Goal: Use online tool/utility

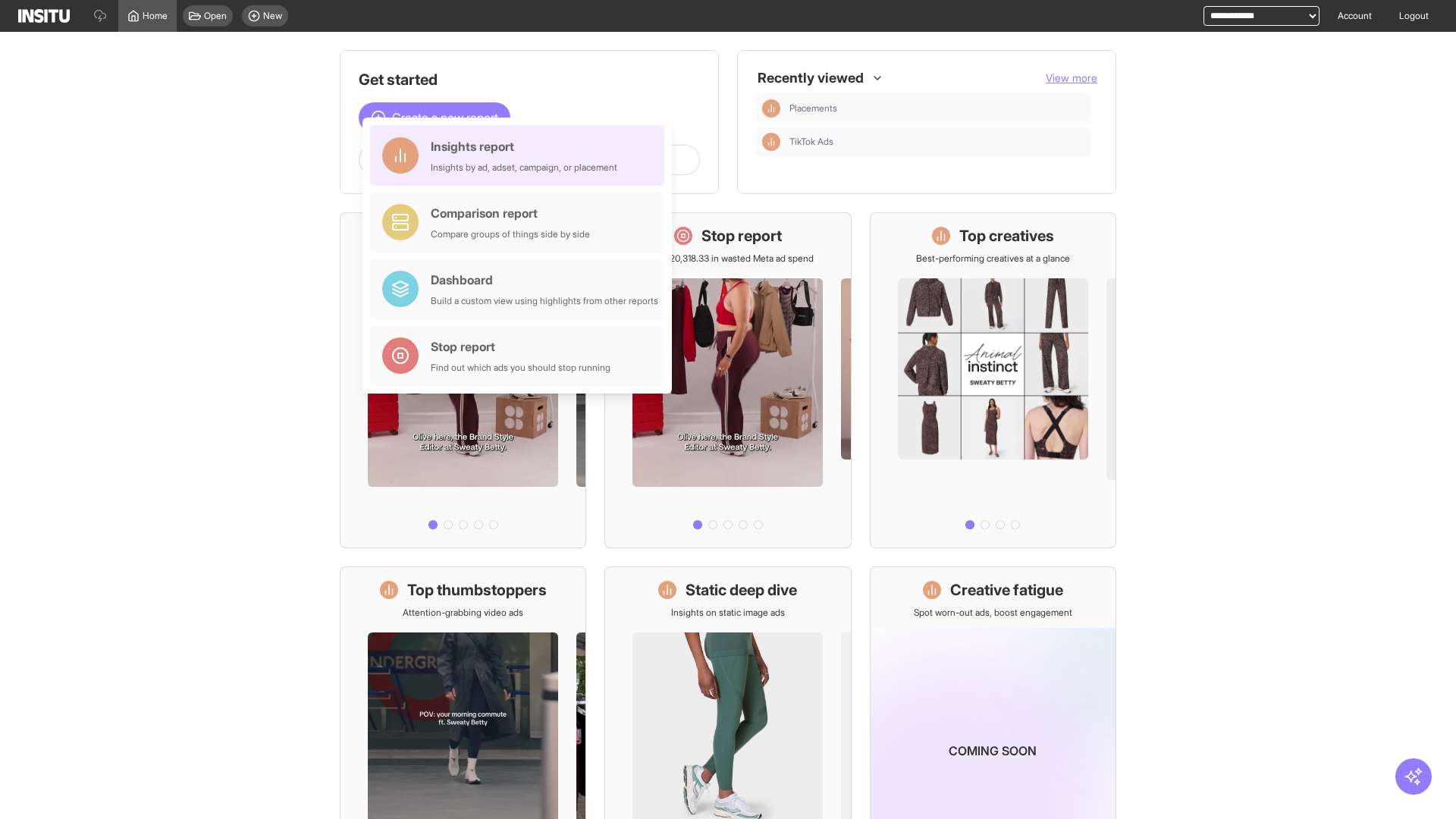
click at [521, 155] on div "Insights report Insights by ad, adset, campaign, or placement" at bounding box center [523, 155] width 186 height 37
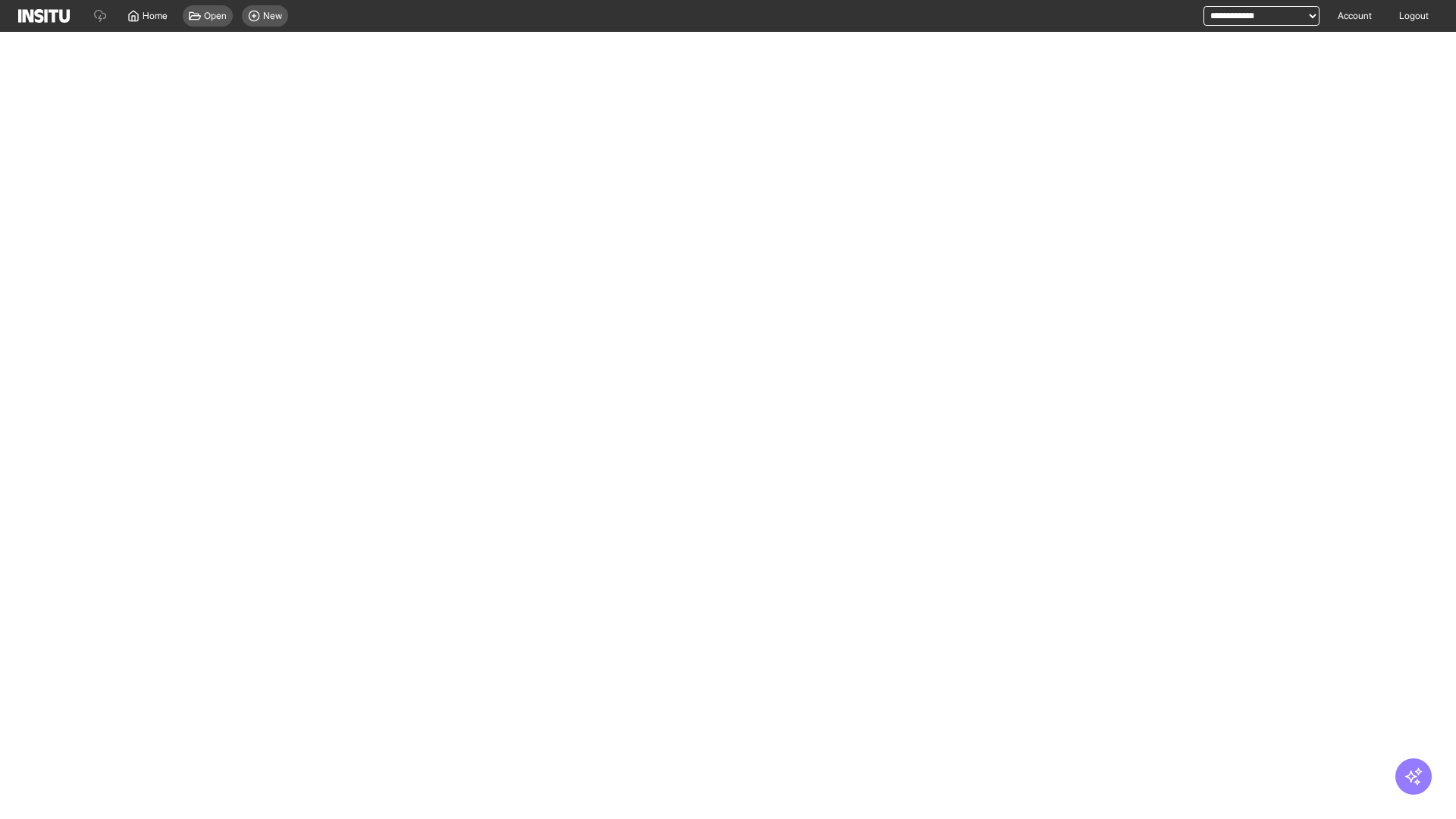
select select "**"
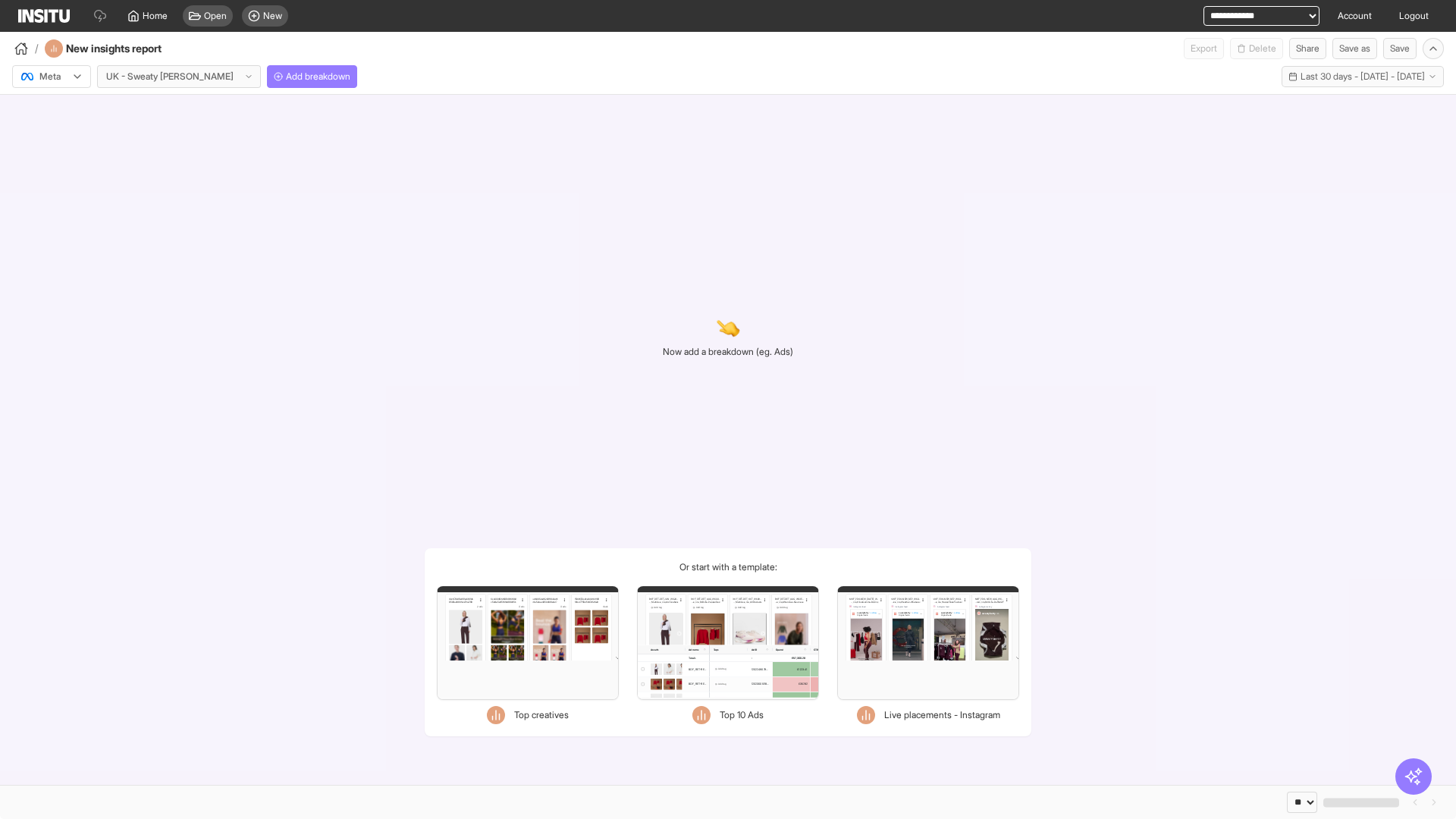
click at [52, 77] on div at bounding box center [41, 77] width 43 height 15
click at [51, 109] on span "Meta" at bounding box center [50, 109] width 21 height 13
click at [286, 77] on span "Add breakdown" at bounding box center [317, 76] width 64 height 13
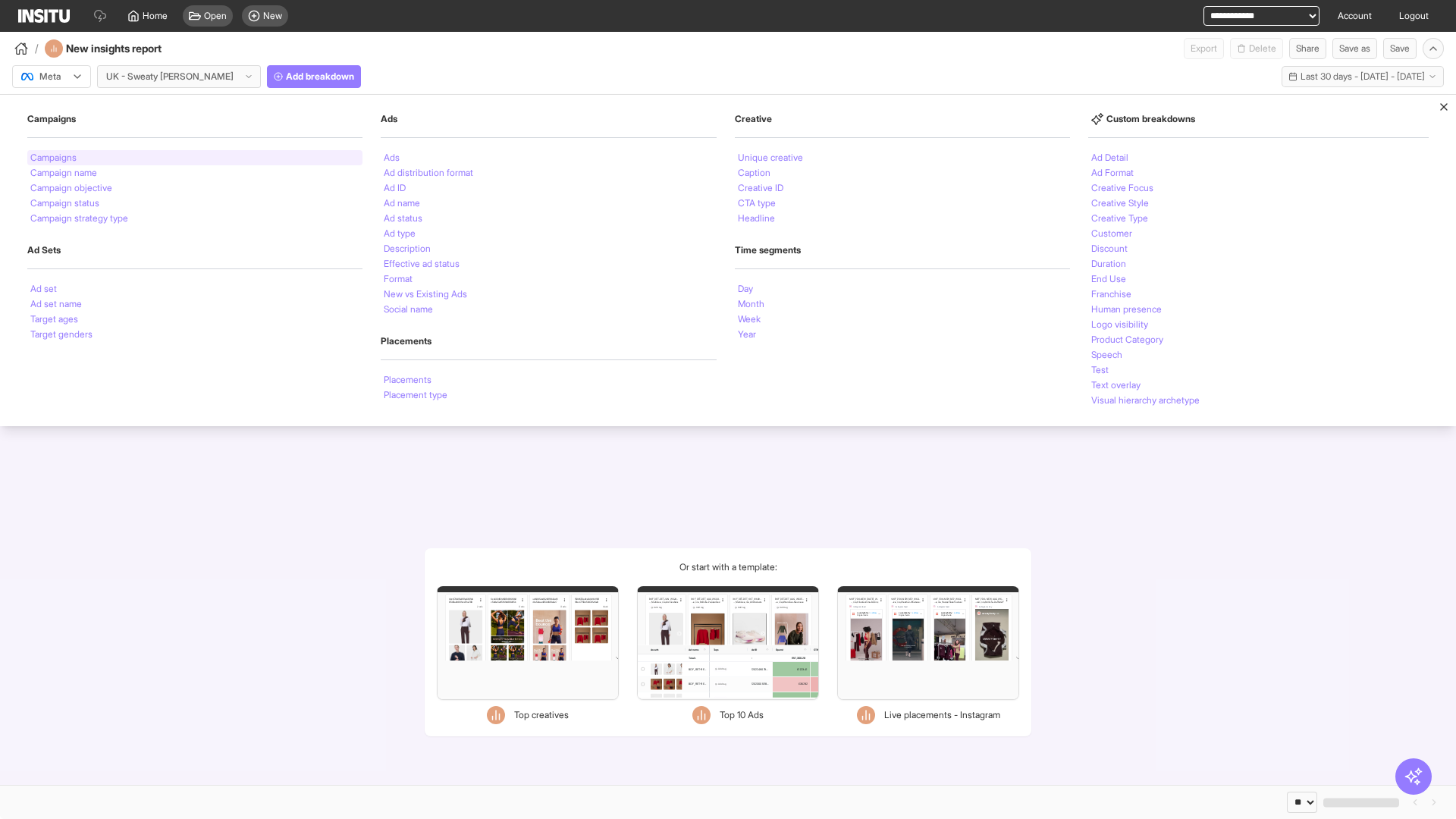
click at [54, 158] on li "Campaigns" at bounding box center [53, 157] width 46 height 9
